Goal: Use online tool/utility: Use online tool/utility

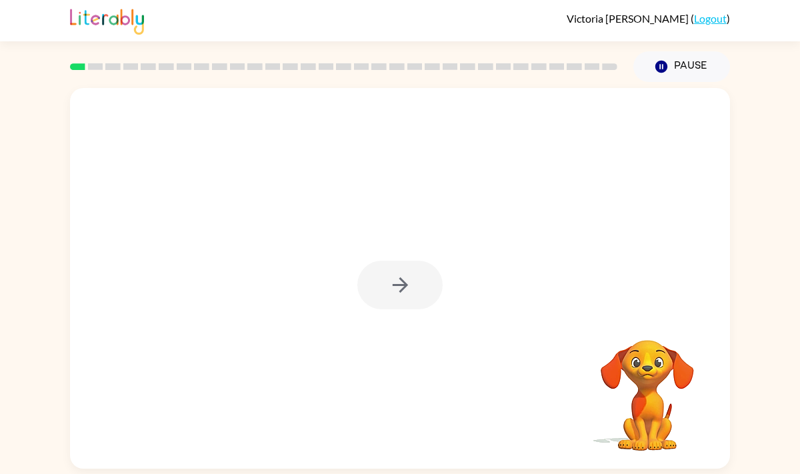
click at [410, 289] on div at bounding box center [399, 285] width 85 height 49
click at [407, 289] on div at bounding box center [399, 285] width 85 height 49
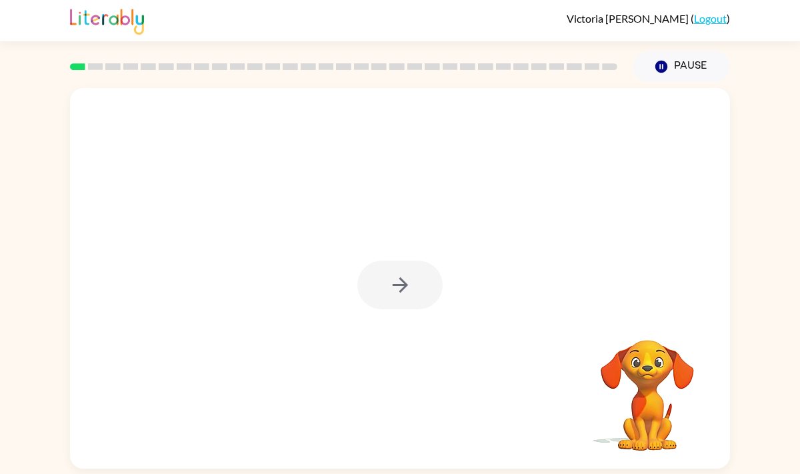
click at [407, 289] on div at bounding box center [399, 285] width 85 height 49
click at [407, 290] on div at bounding box center [399, 285] width 85 height 49
click at [409, 290] on div at bounding box center [399, 285] width 85 height 49
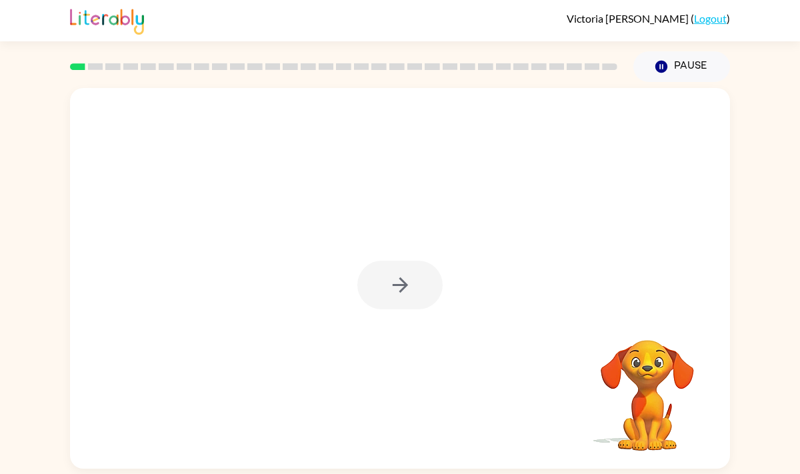
click at [409, 290] on div at bounding box center [399, 285] width 85 height 49
click at [409, 290] on icon "button" at bounding box center [400, 284] width 23 height 23
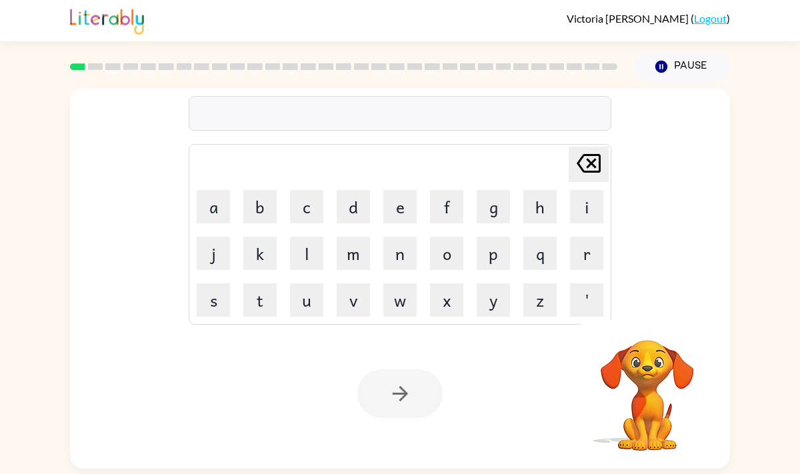
click at [471, 119] on div at bounding box center [400, 113] width 423 height 35
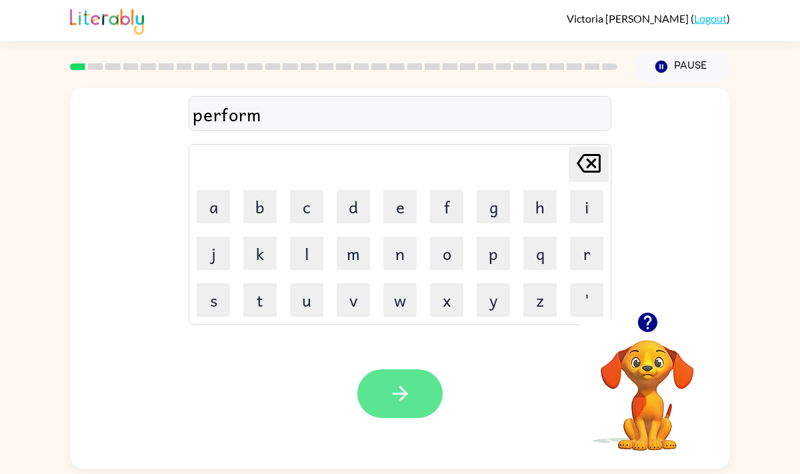
click at [401, 377] on button "button" at bounding box center [399, 393] width 85 height 49
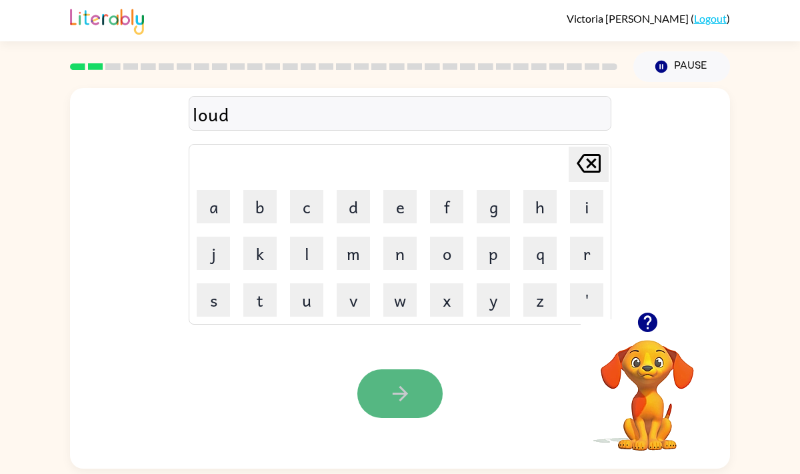
click at [389, 383] on icon "button" at bounding box center [400, 393] width 23 height 23
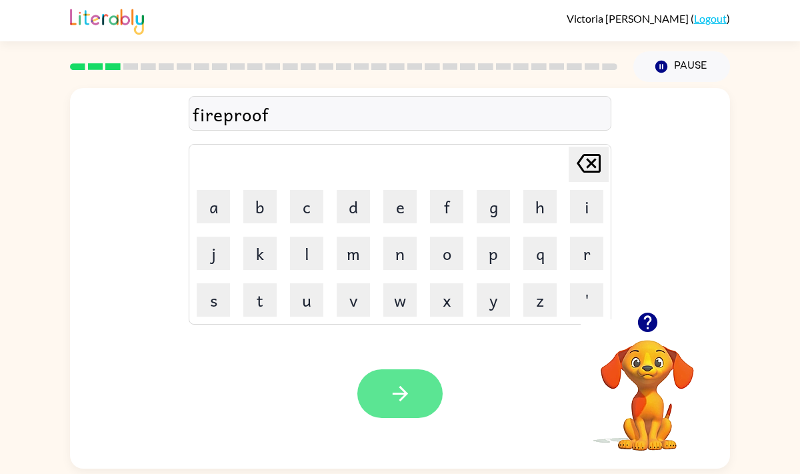
click at [399, 405] on button "button" at bounding box center [399, 393] width 85 height 49
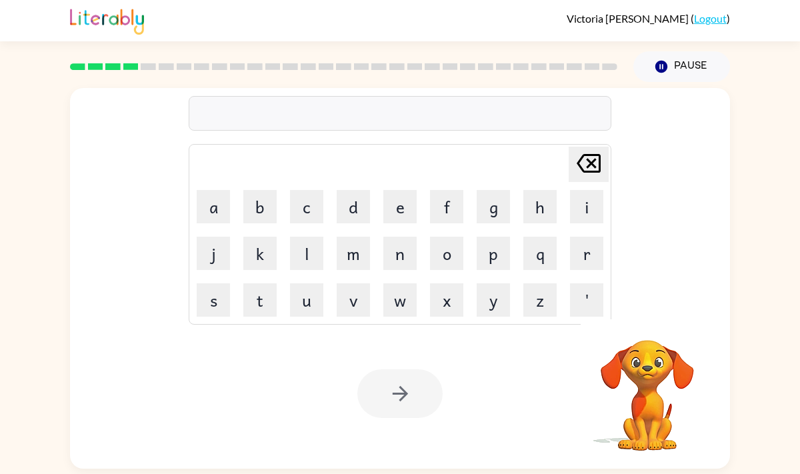
click at [507, 110] on div at bounding box center [400, 113] width 423 height 35
click at [383, 409] on div at bounding box center [399, 393] width 85 height 49
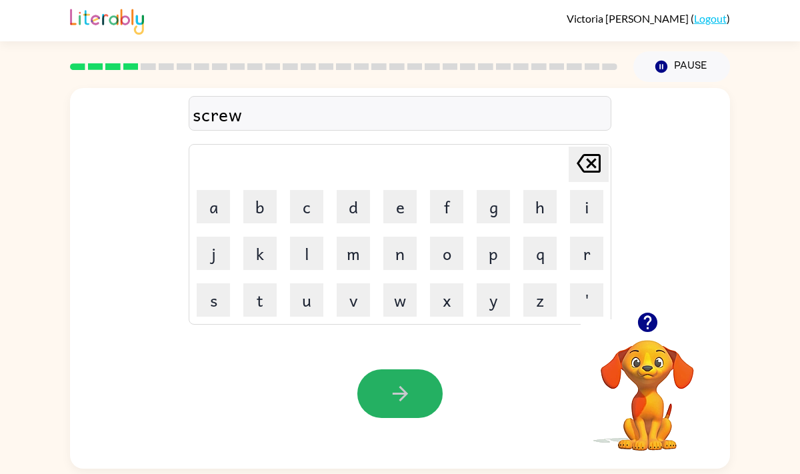
click at [383, 409] on button "button" at bounding box center [399, 393] width 85 height 49
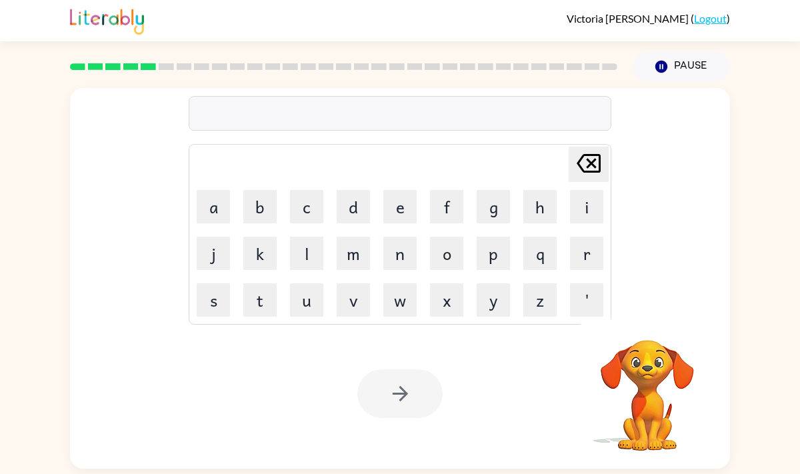
click at [471, 127] on div at bounding box center [400, 113] width 423 height 35
click at [422, 118] on div at bounding box center [400, 113] width 423 height 35
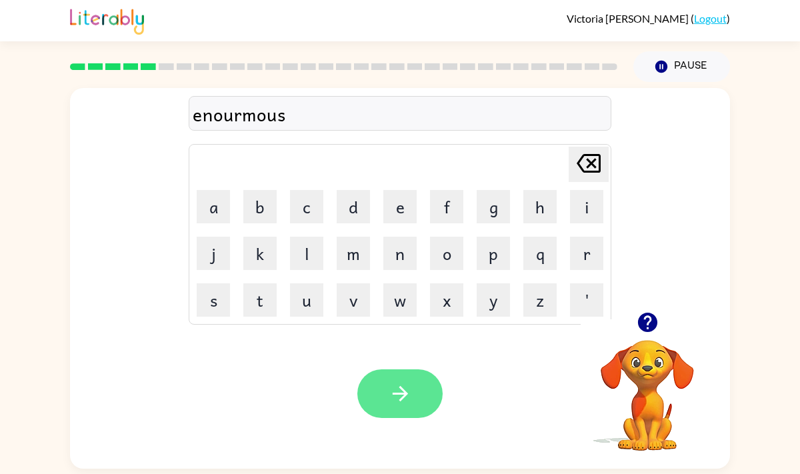
click at [381, 390] on button "button" at bounding box center [399, 393] width 85 height 49
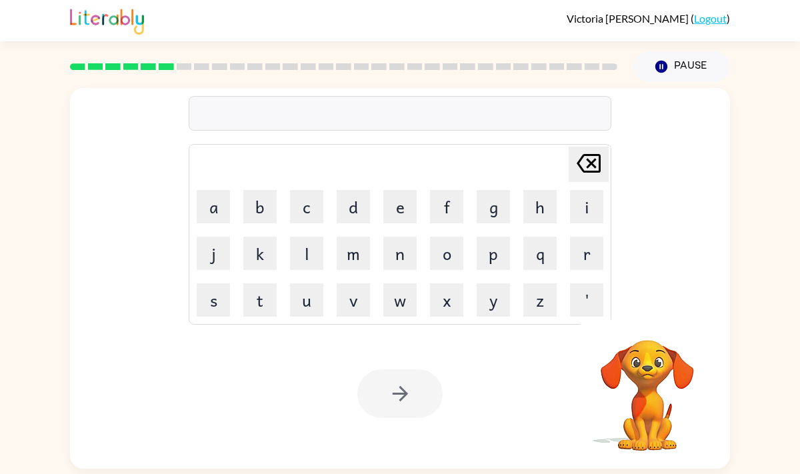
click at [403, 99] on div at bounding box center [400, 113] width 423 height 35
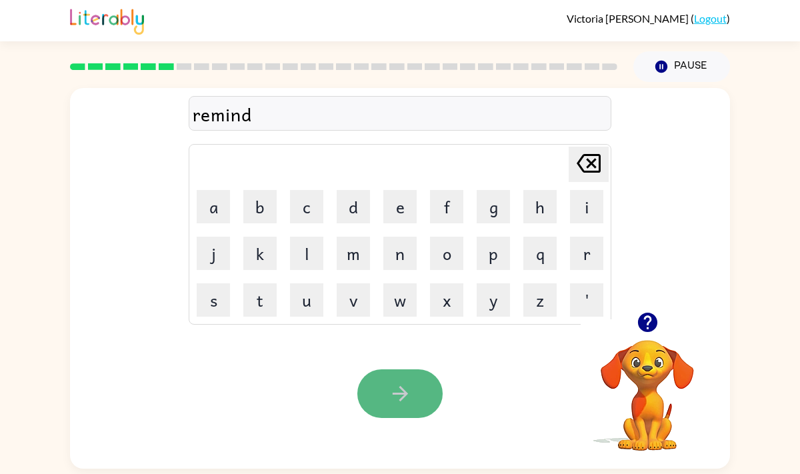
click at [425, 383] on button "button" at bounding box center [399, 393] width 85 height 49
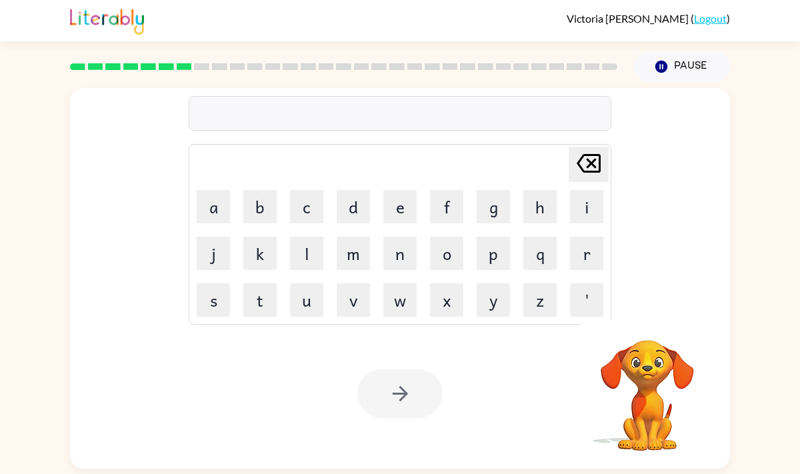
click at [440, 95] on div "[PERSON_NAME] last character input a b c d e f g h i j k l m n o p q r s t u v …" at bounding box center [400, 200] width 423 height 249
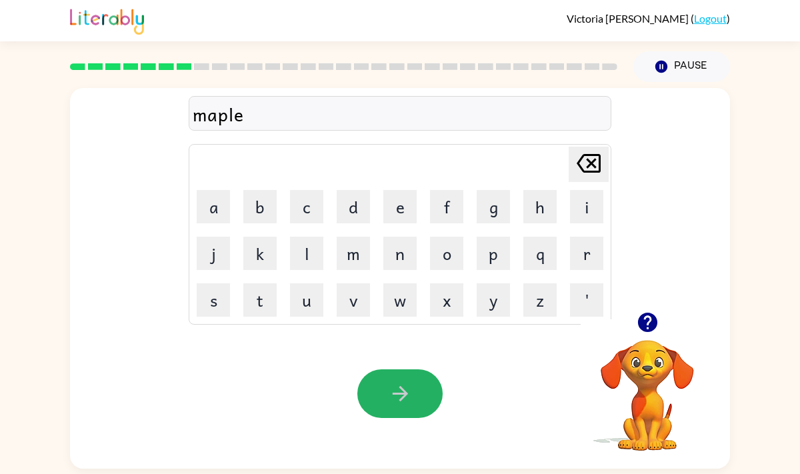
click at [391, 384] on icon "button" at bounding box center [400, 393] width 23 height 23
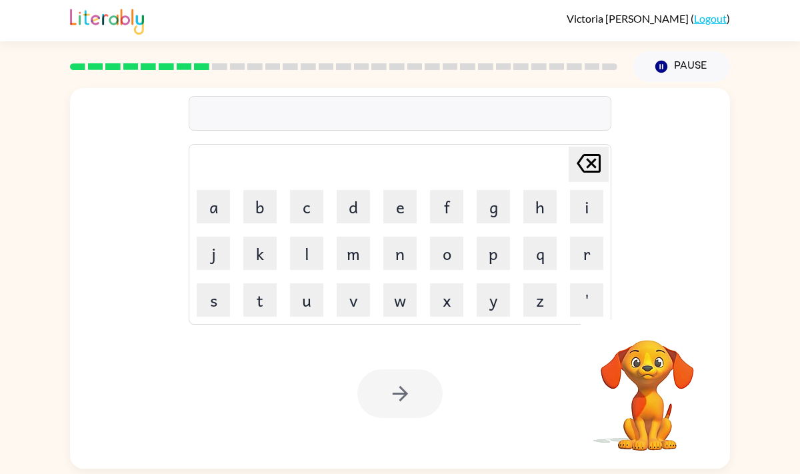
click at [418, 125] on div at bounding box center [400, 113] width 423 height 35
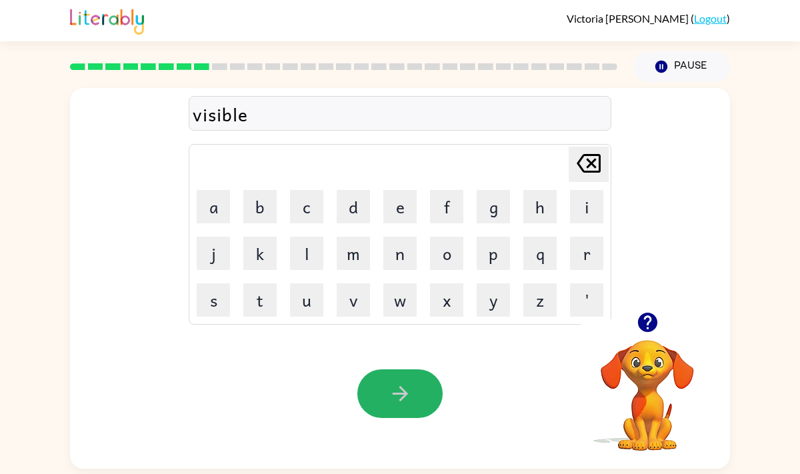
click at [382, 385] on button "button" at bounding box center [399, 393] width 85 height 49
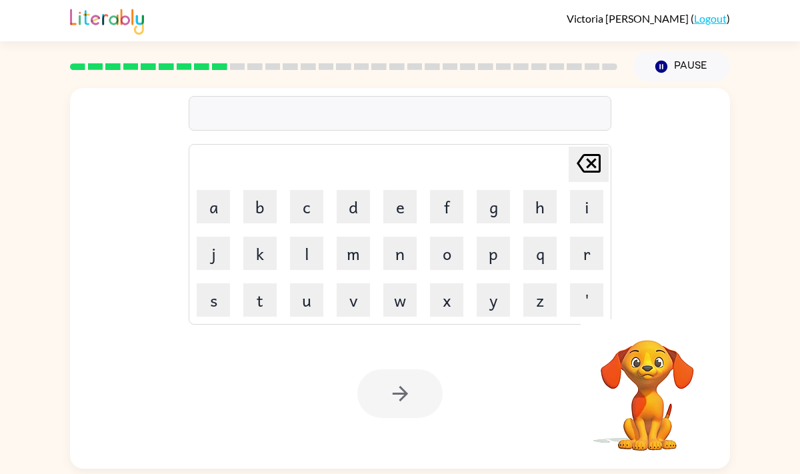
click at [413, 111] on div at bounding box center [400, 113] width 423 height 35
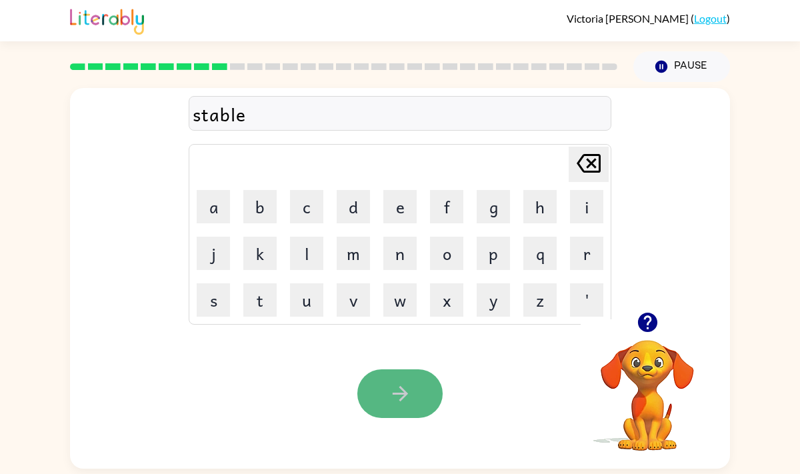
click at [400, 386] on icon "button" at bounding box center [399, 393] width 15 height 15
click at [401, 383] on icon "button" at bounding box center [400, 393] width 23 height 23
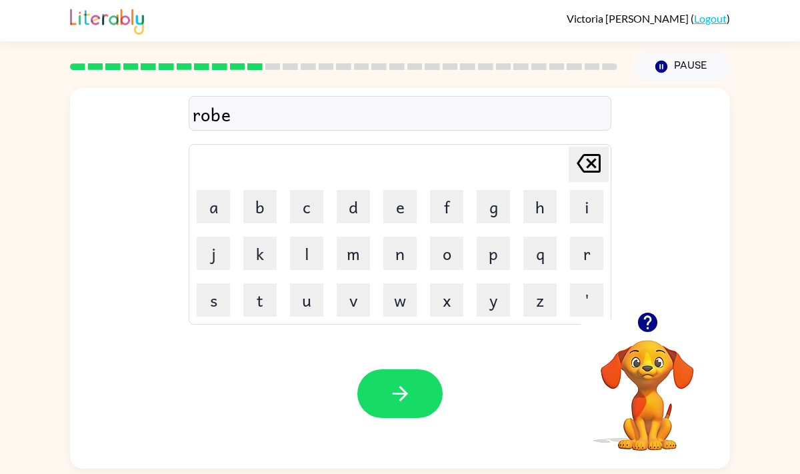
click at [411, 396] on icon "button" at bounding box center [400, 393] width 23 height 23
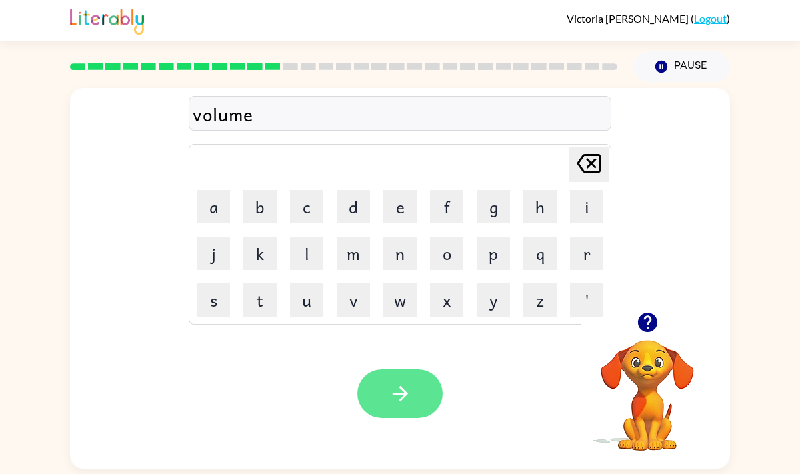
click at [404, 407] on button "button" at bounding box center [399, 393] width 85 height 49
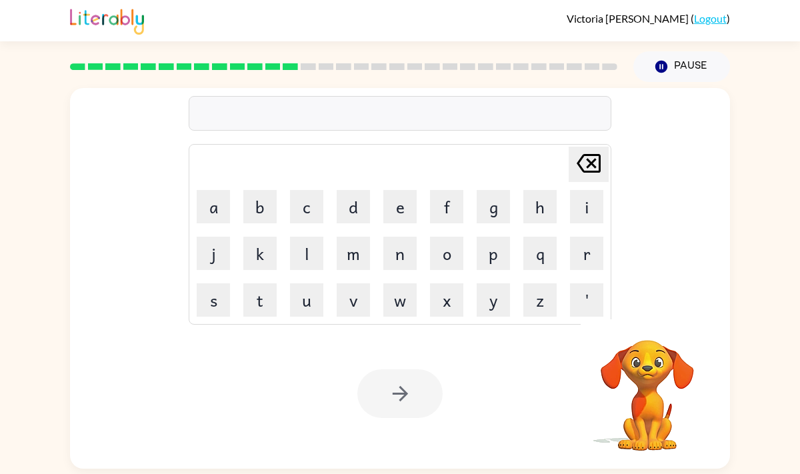
click at [433, 121] on div at bounding box center [400, 113] width 423 height 35
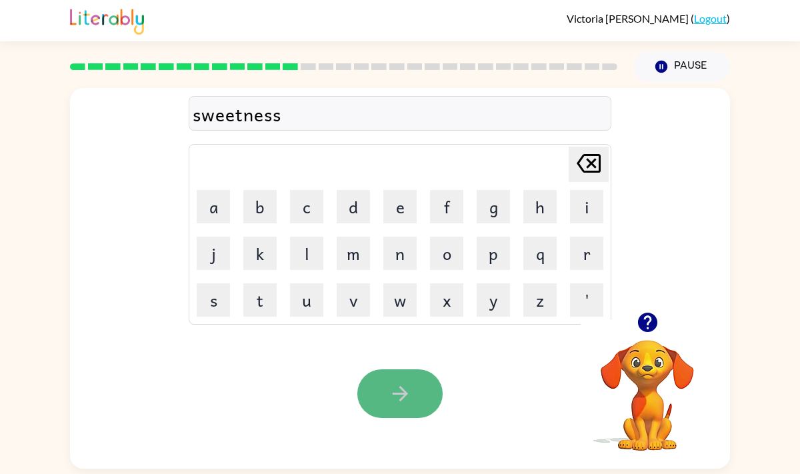
click at [400, 403] on icon "button" at bounding box center [400, 393] width 23 height 23
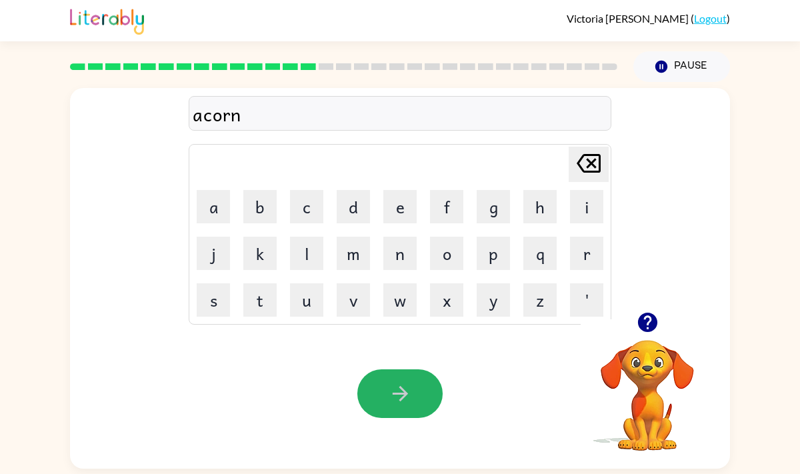
click at [403, 401] on icon "button" at bounding box center [400, 393] width 23 height 23
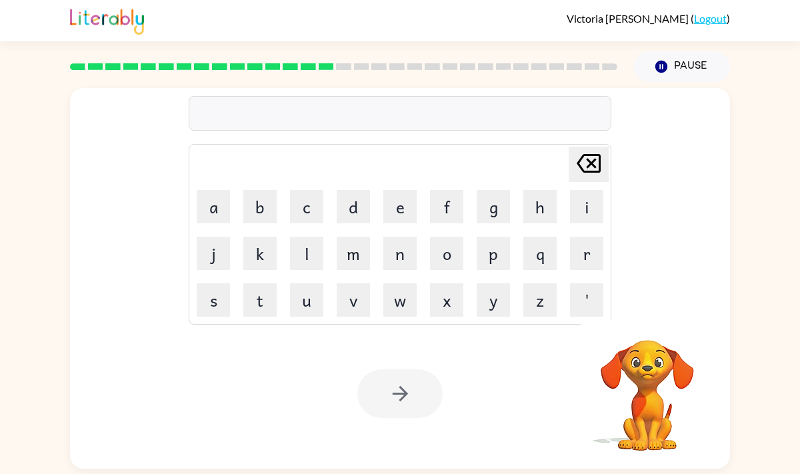
click at [429, 117] on div at bounding box center [400, 113] width 423 height 35
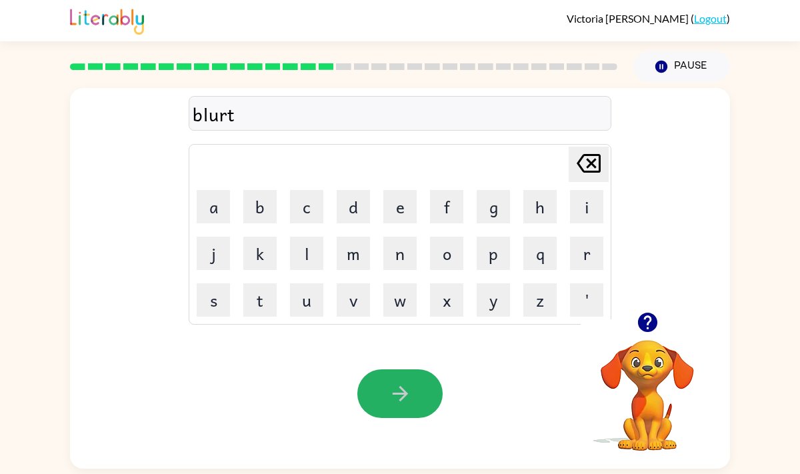
click at [382, 398] on button "button" at bounding box center [399, 393] width 85 height 49
click at [399, 410] on button "button" at bounding box center [399, 393] width 85 height 49
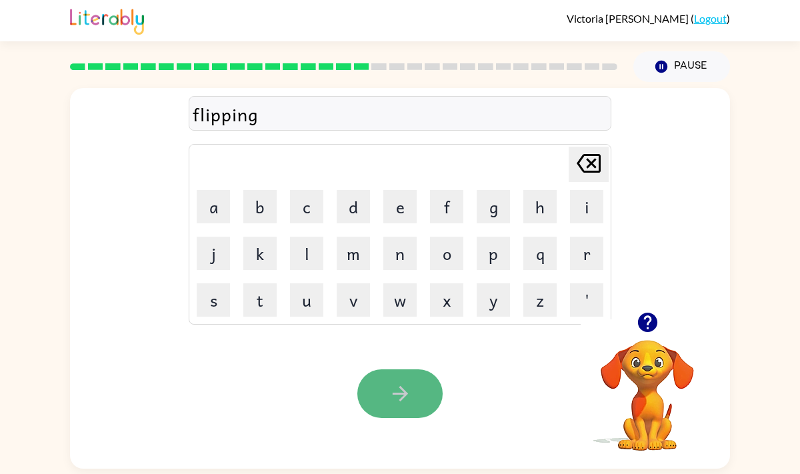
click at [411, 389] on button "button" at bounding box center [399, 393] width 85 height 49
click at [425, 407] on button "button" at bounding box center [399, 393] width 85 height 49
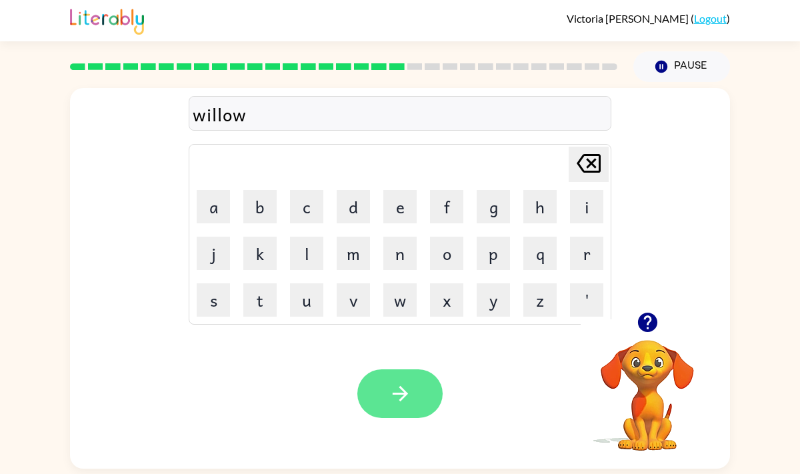
click at [401, 405] on icon "button" at bounding box center [400, 393] width 23 height 23
click at [407, 399] on icon "button" at bounding box center [400, 393] width 23 height 23
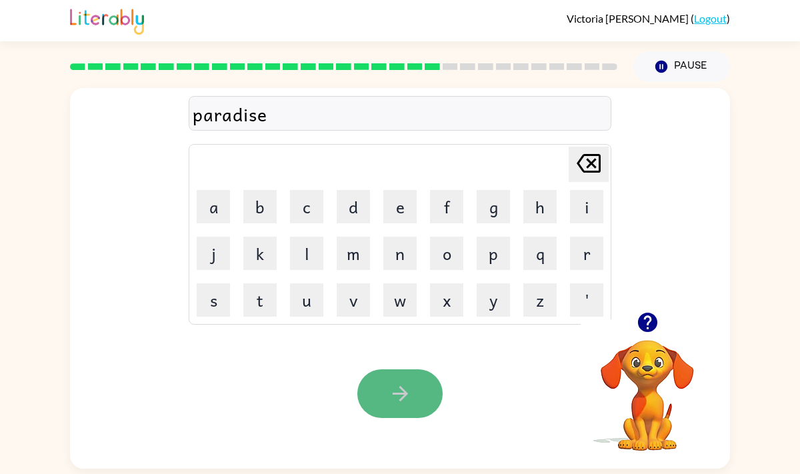
click at [397, 372] on button "button" at bounding box center [399, 393] width 85 height 49
click at [387, 415] on button "button" at bounding box center [399, 393] width 85 height 49
click at [419, 385] on button "button" at bounding box center [399, 393] width 85 height 49
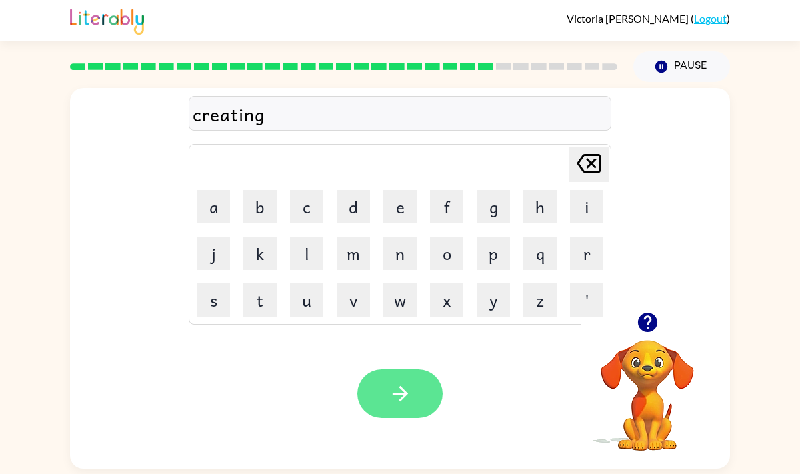
click at [407, 393] on icon "button" at bounding box center [400, 393] width 23 height 23
click at [409, 397] on icon "button" at bounding box center [400, 393] width 23 height 23
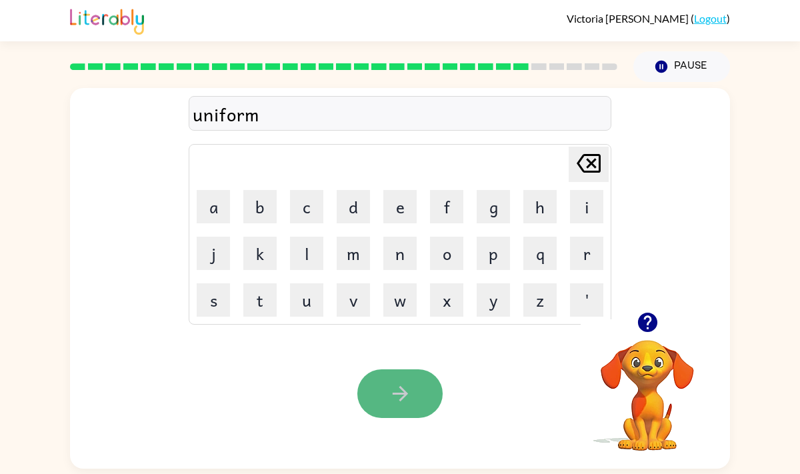
click at [419, 391] on button "button" at bounding box center [399, 393] width 85 height 49
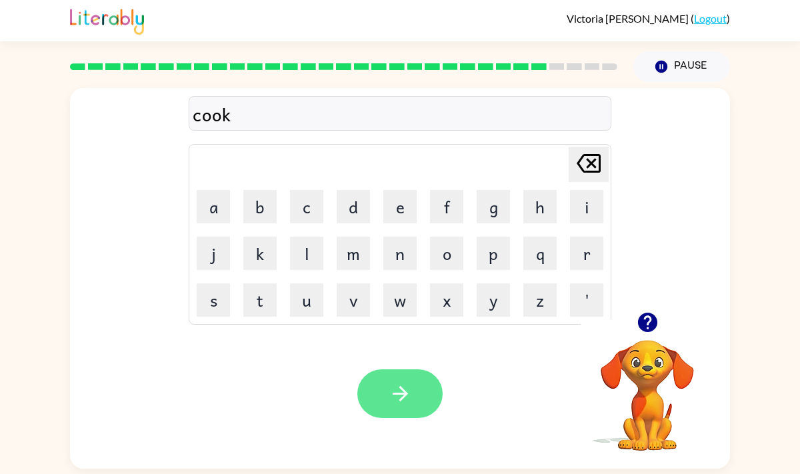
click at [403, 387] on icon "button" at bounding box center [400, 393] width 23 height 23
click at [383, 395] on button "button" at bounding box center [399, 393] width 85 height 49
click at [416, 407] on button "button" at bounding box center [399, 393] width 85 height 49
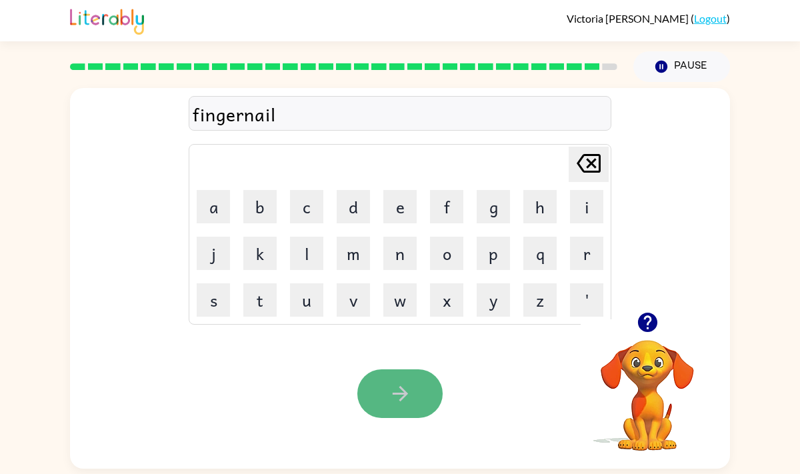
click at [403, 399] on icon "button" at bounding box center [400, 393] width 23 height 23
